Goal: Transaction & Acquisition: Purchase product/service

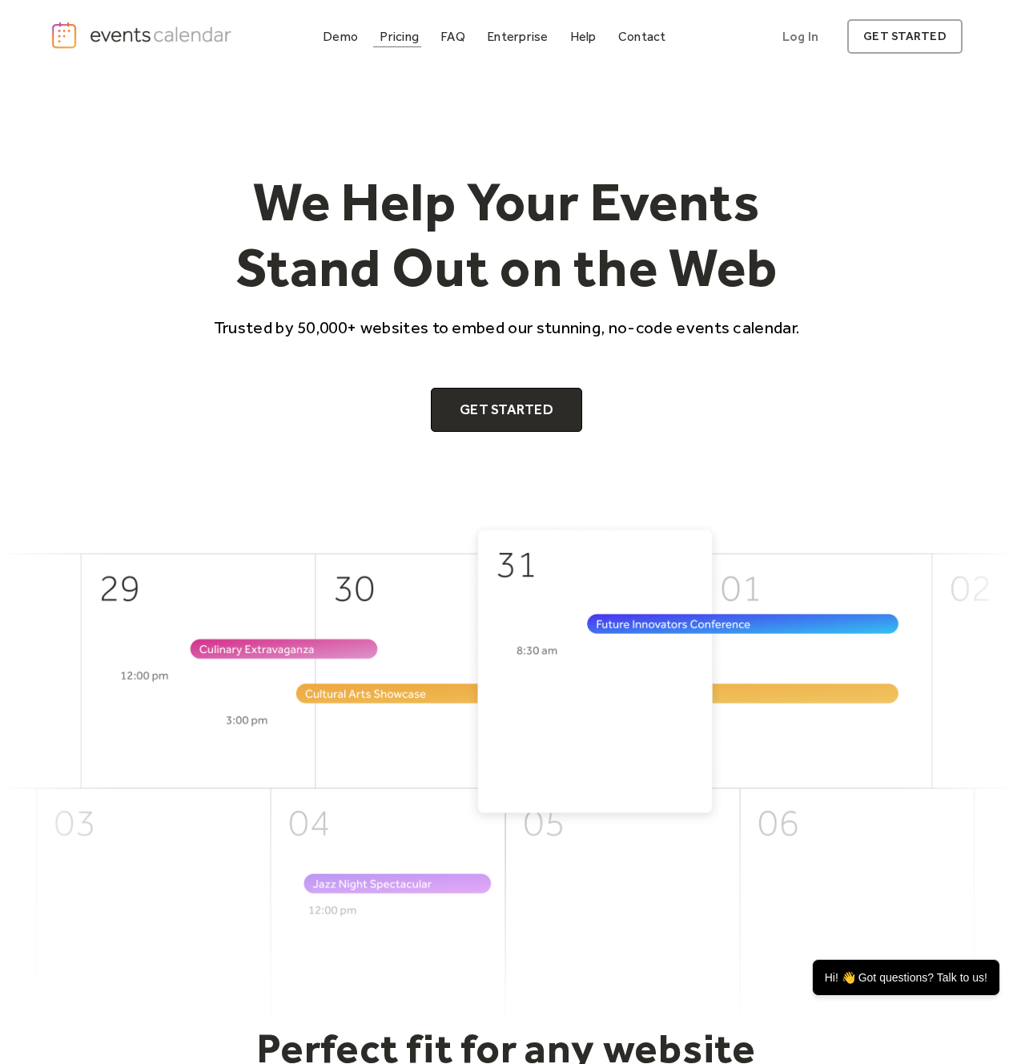
click at [392, 37] on div "Pricing" at bounding box center [399, 36] width 39 height 9
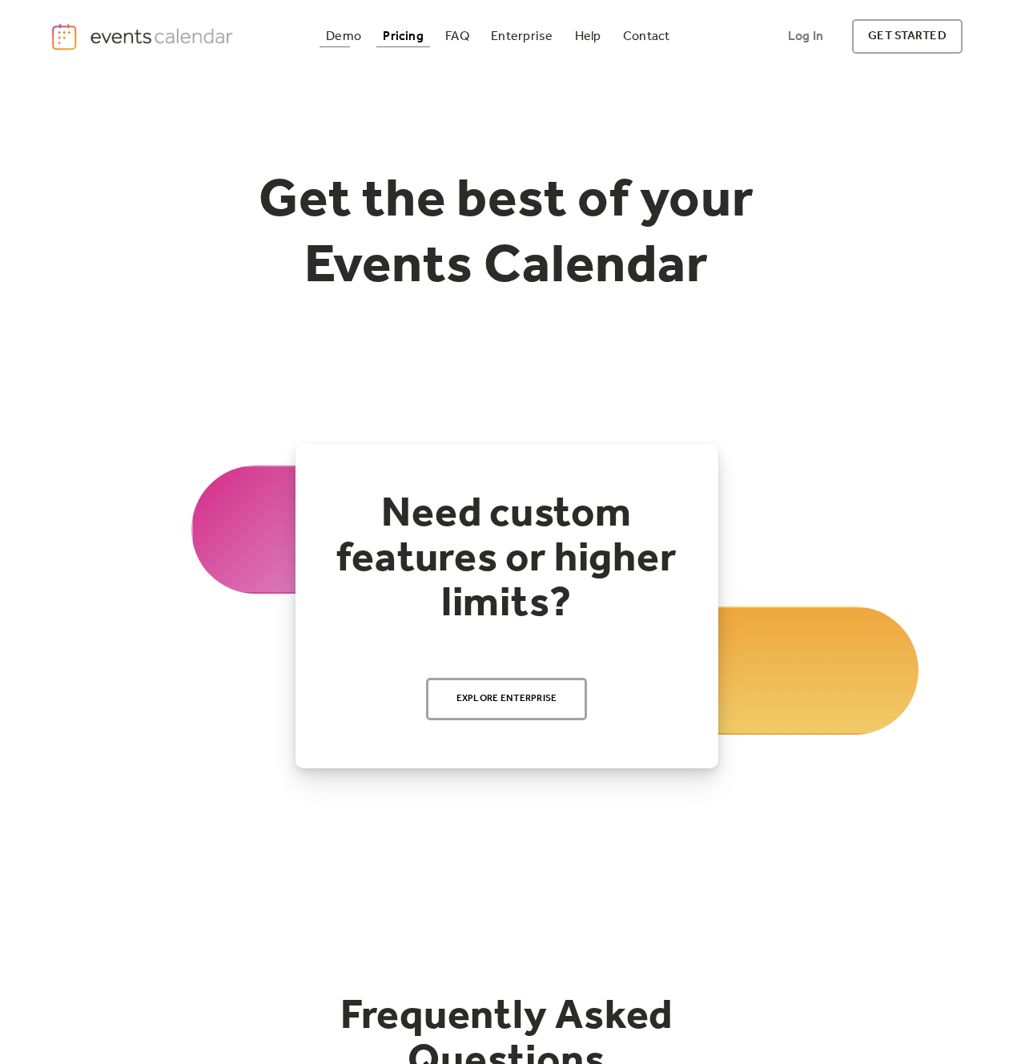
click at [352, 53] on div "Demo Pricing FAQ Enterprise Help Contact Log In Get Started Log In get started" at bounding box center [506, 36] width 912 height 34
click at [351, 50] on div "Demo Pricing FAQ Enterprise Help Contact Log In Get Started Log In get started" at bounding box center [506, 36] width 912 height 34
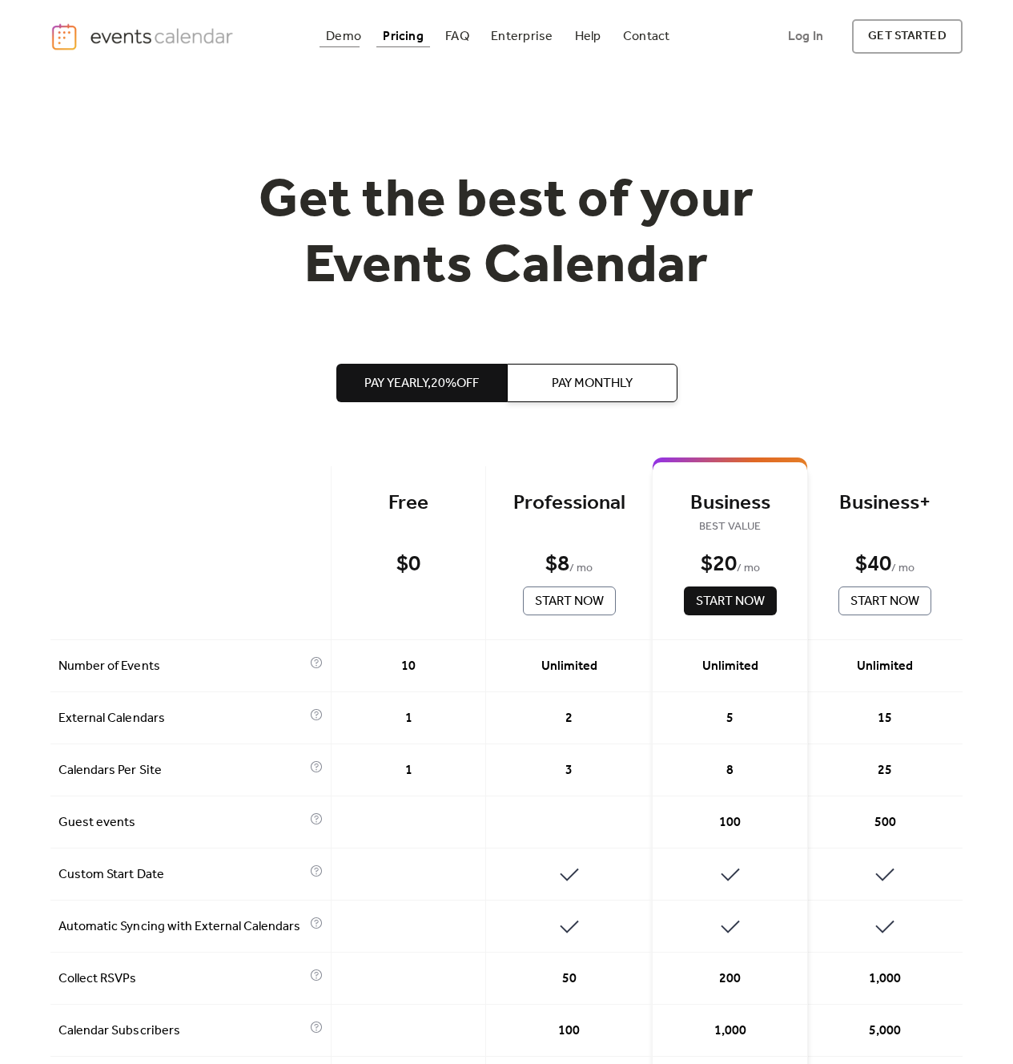
click at [349, 38] on div "Demo" at bounding box center [343, 36] width 35 height 9
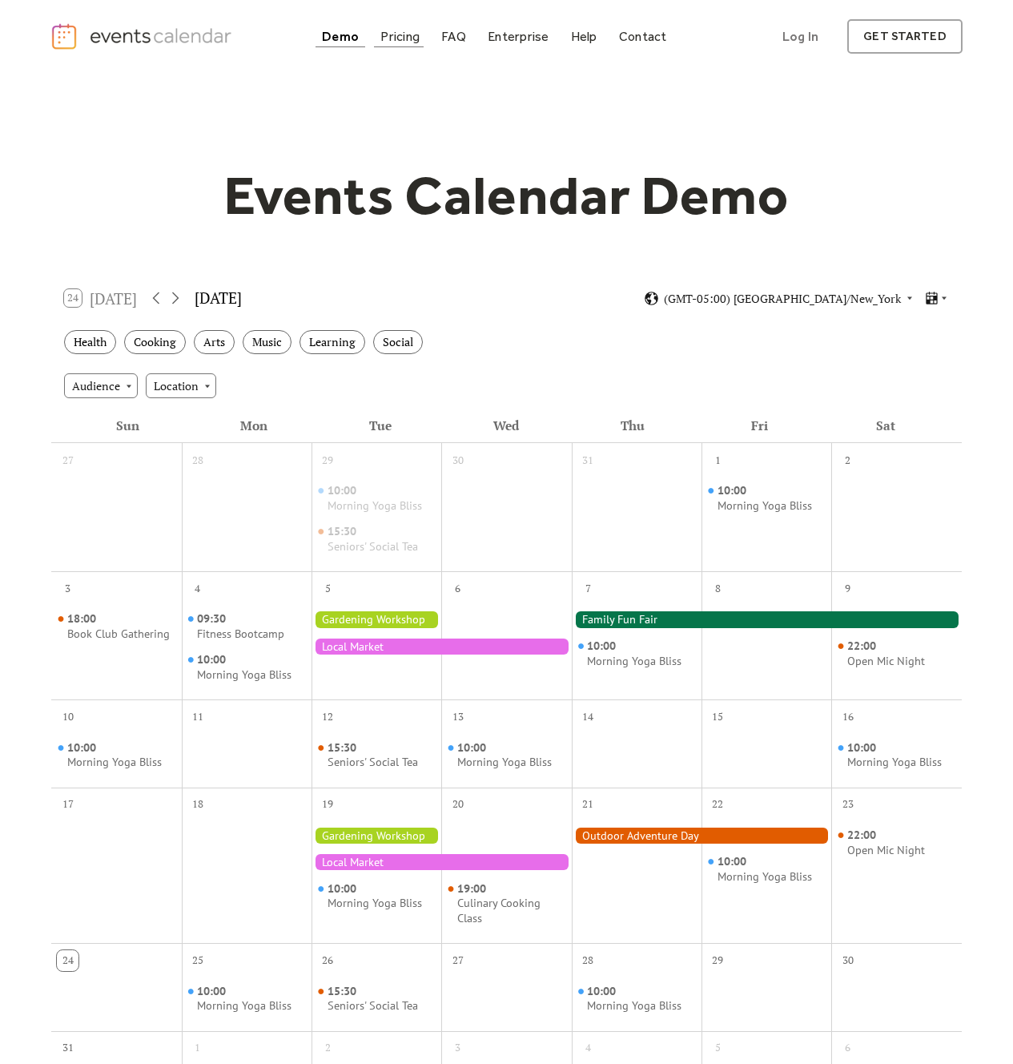
click at [395, 32] on div "Pricing" at bounding box center [399, 36] width 39 height 9
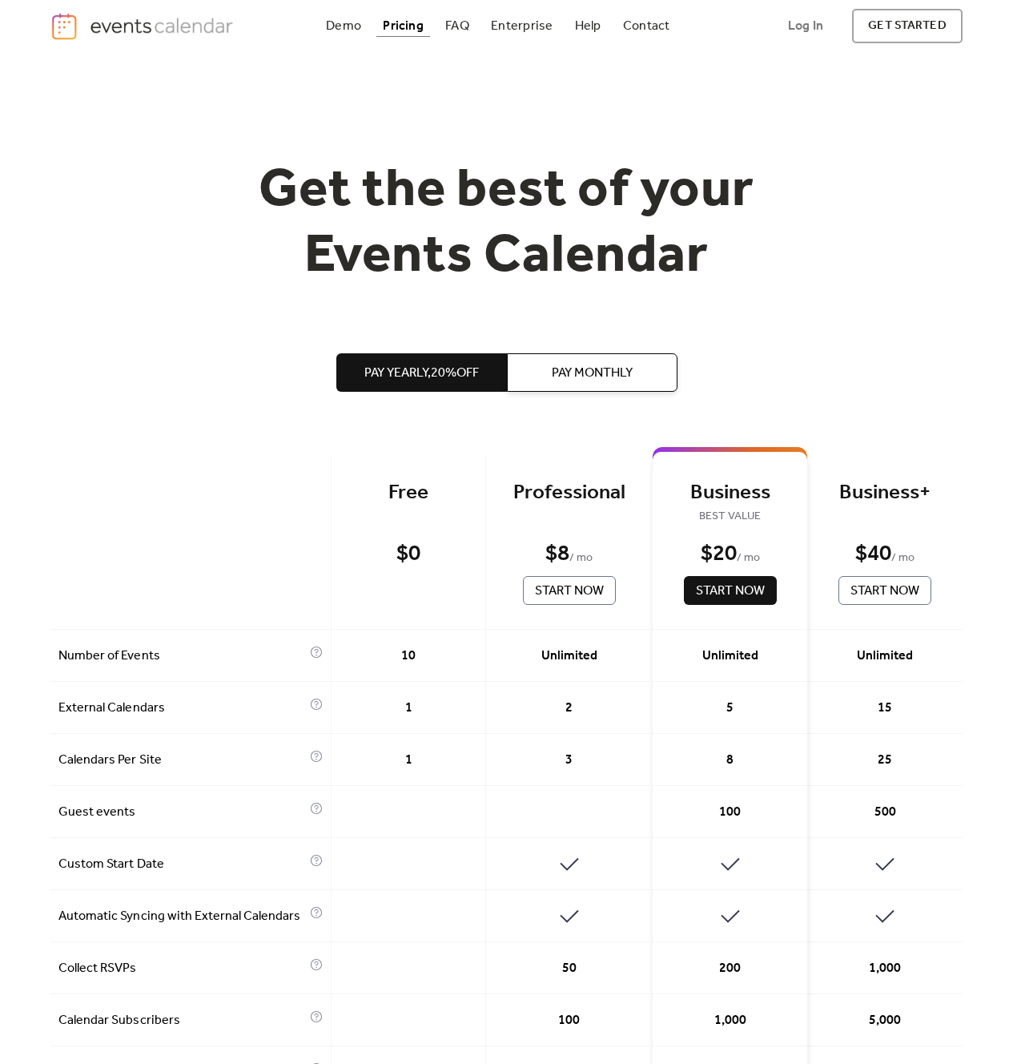
scroll to position [328, 0]
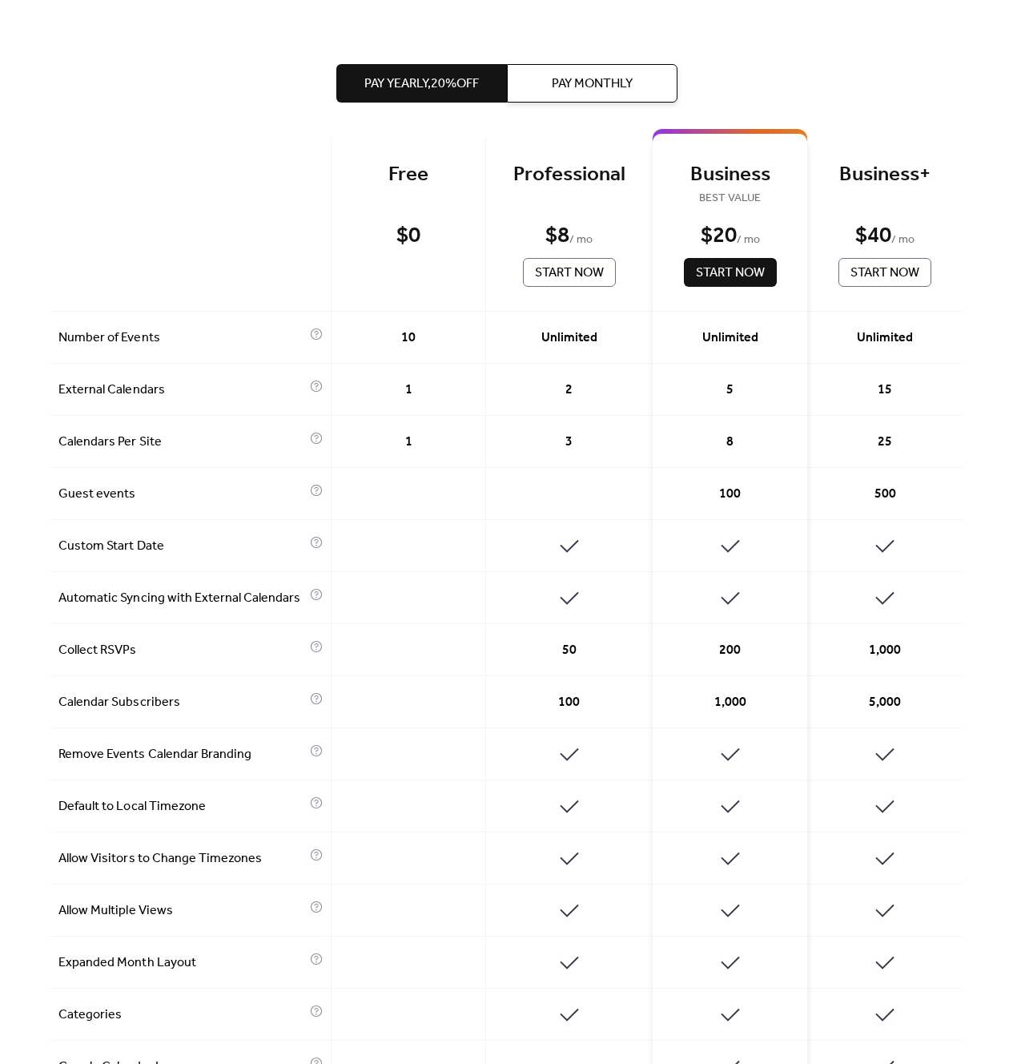
click at [527, 99] on button "Pay Monthly" at bounding box center [592, 83] width 171 height 38
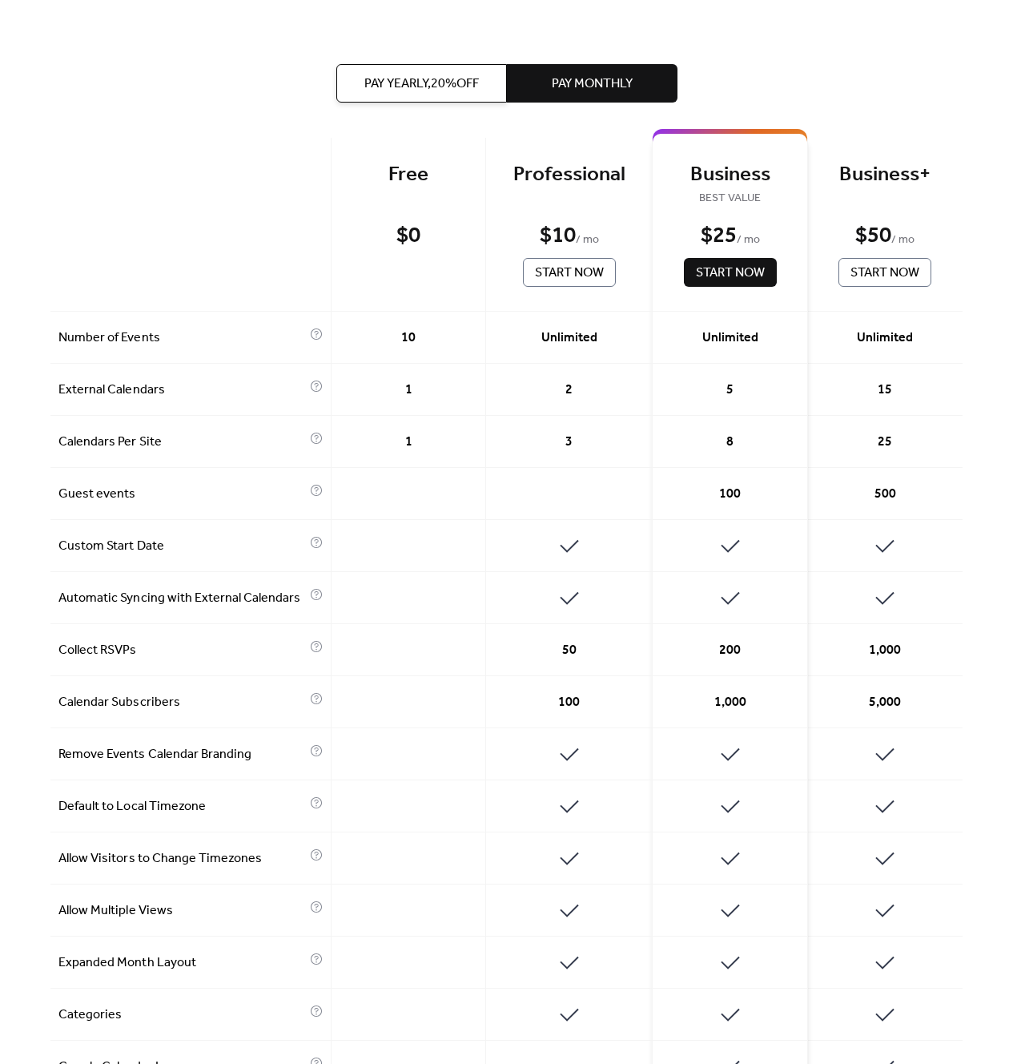
click at [489, 94] on button "Pay Yearly, 20% off" at bounding box center [421, 83] width 171 height 38
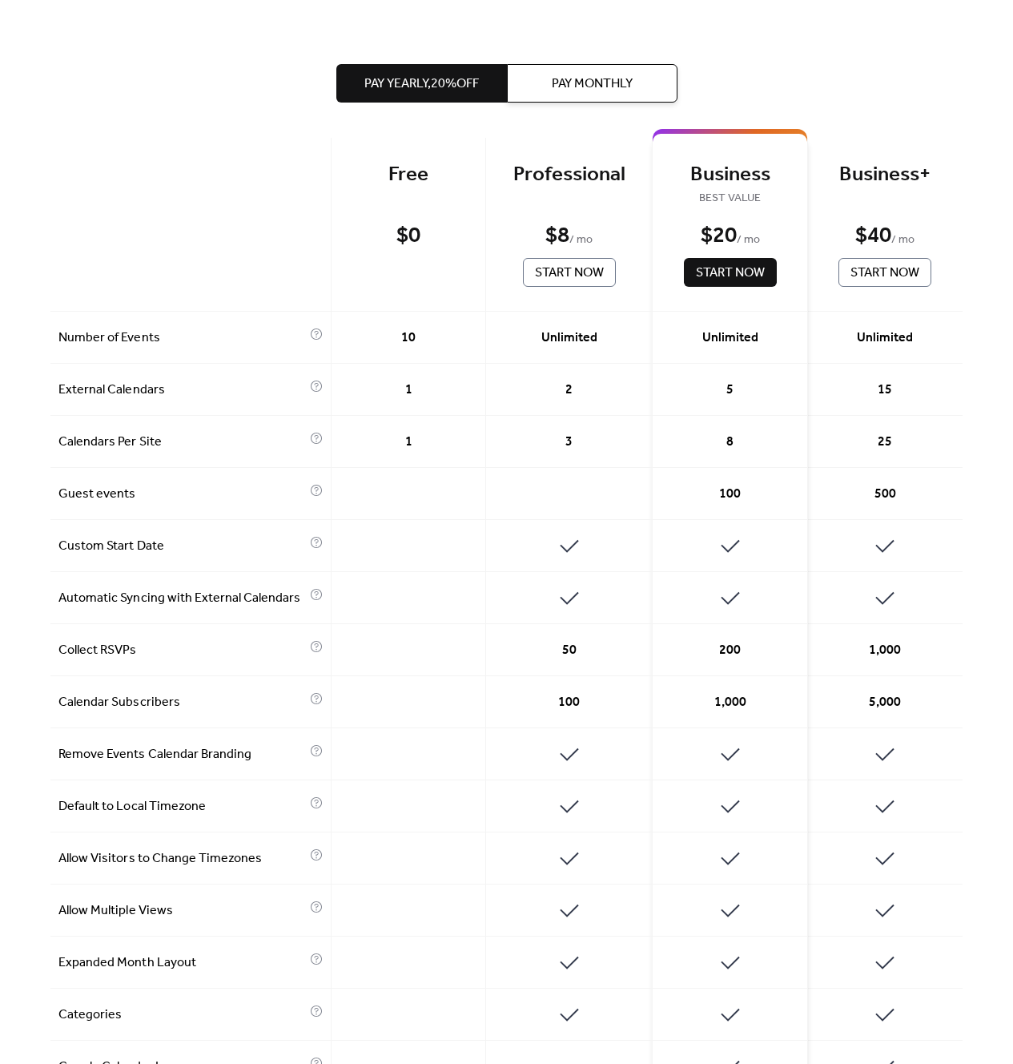
click at [568, 90] on span "Pay Monthly" at bounding box center [592, 83] width 81 height 19
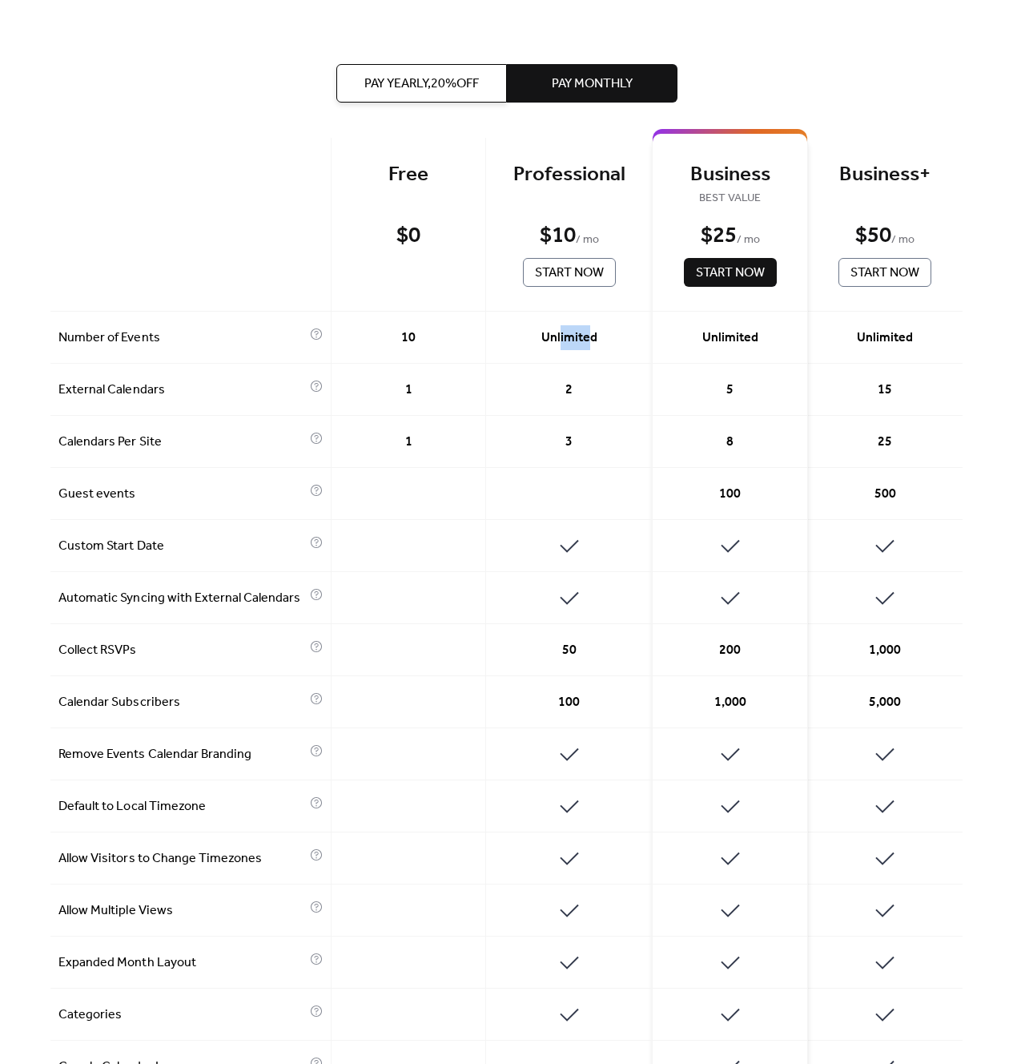
drag, startPoint x: 558, startPoint y: 335, endPoint x: 585, endPoint y: 336, distance: 26.5
click at [585, 336] on span "Unlimited" at bounding box center [569, 337] width 56 height 19
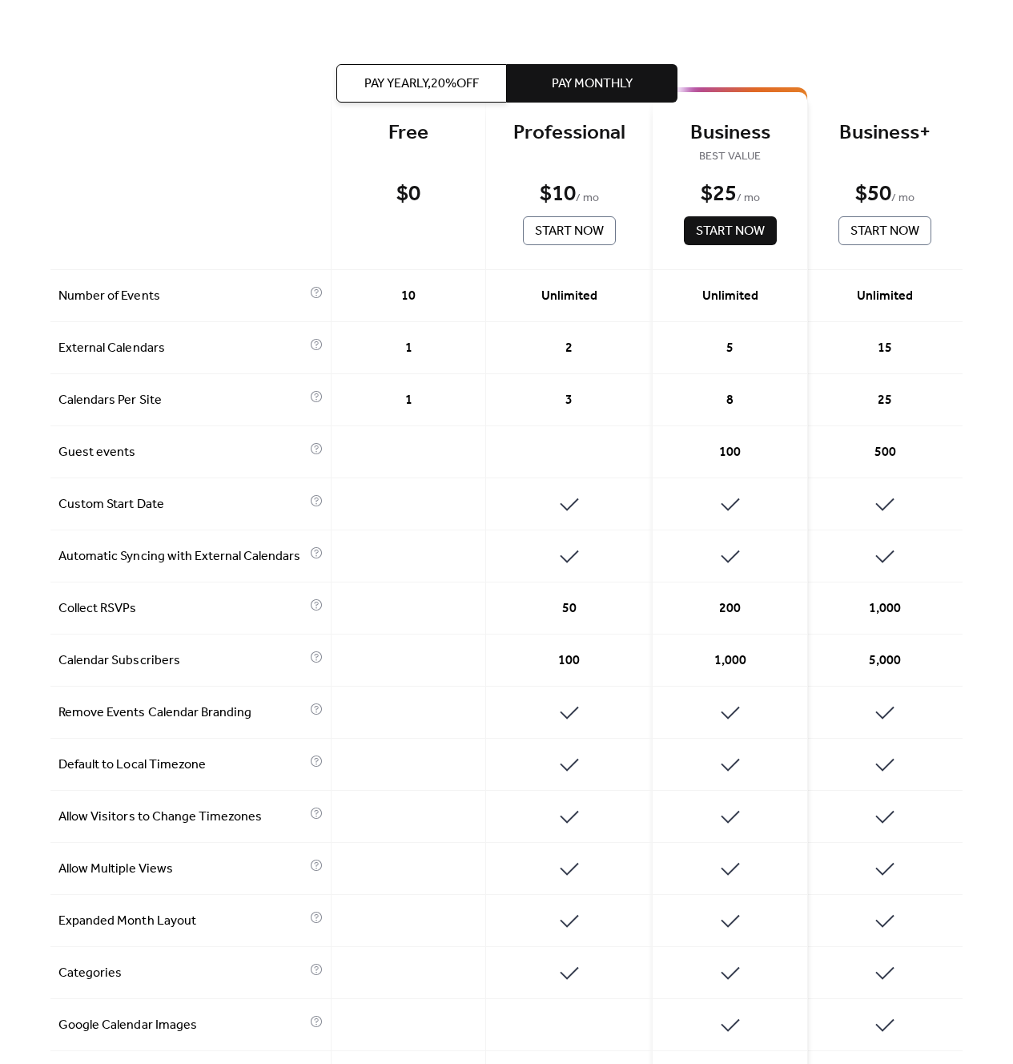
scroll to position [380, 0]
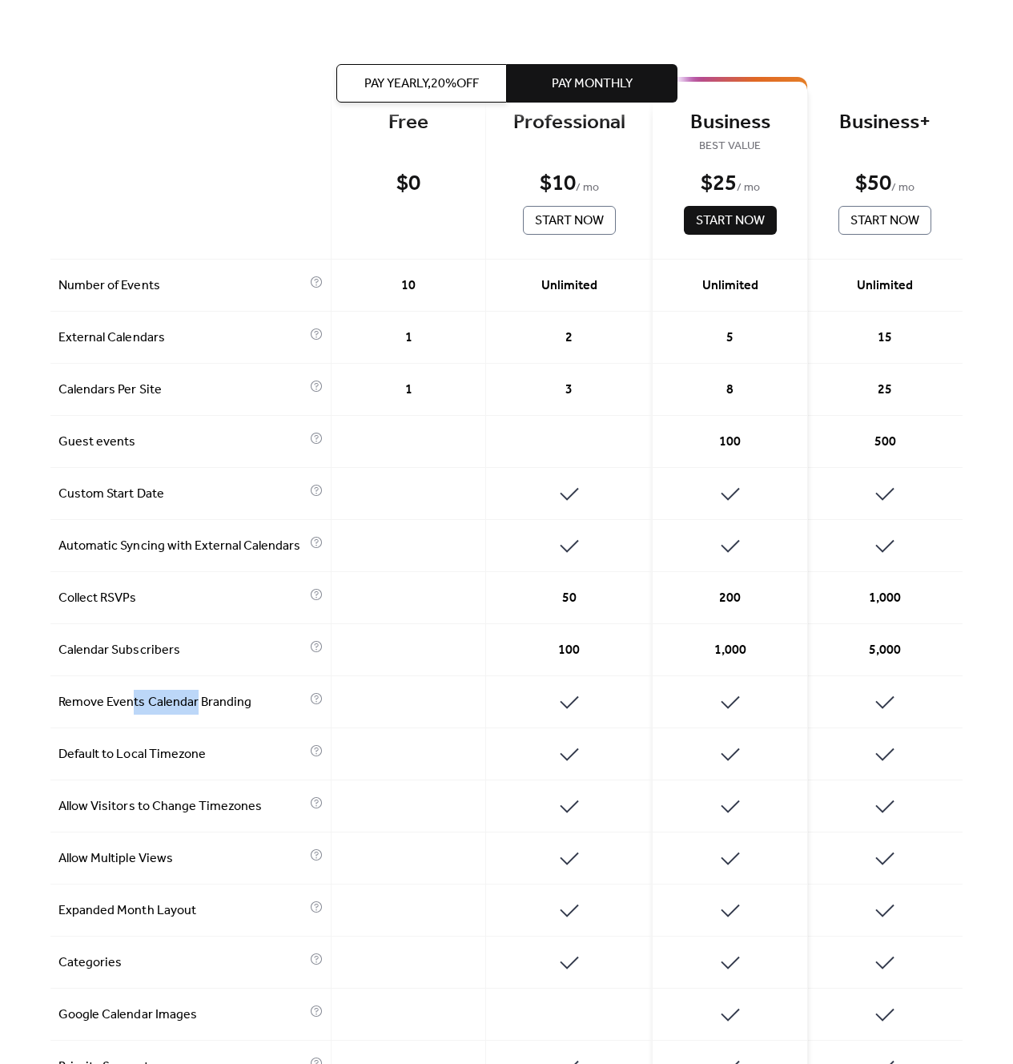
drag, startPoint x: 133, startPoint y: 695, endPoint x: 195, endPoint y: 699, distance: 62.6
click at [195, 693] on span "Remove Events Calendar Branding" at bounding box center [182, 702] width 248 height 19
click at [195, 700] on span "Remove Events Calendar Branding" at bounding box center [182, 702] width 248 height 19
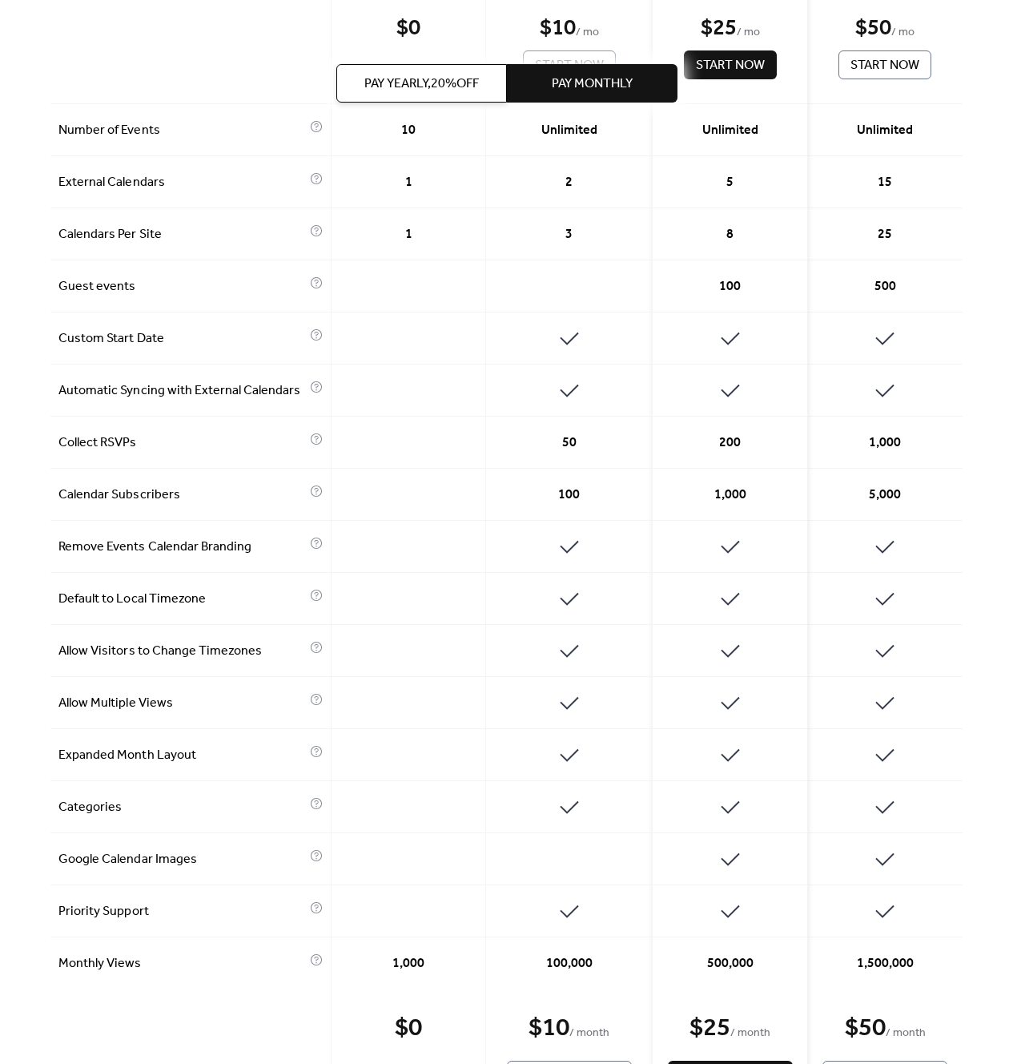
scroll to position [0, 0]
